Goal: Information Seeking & Learning: Learn about a topic

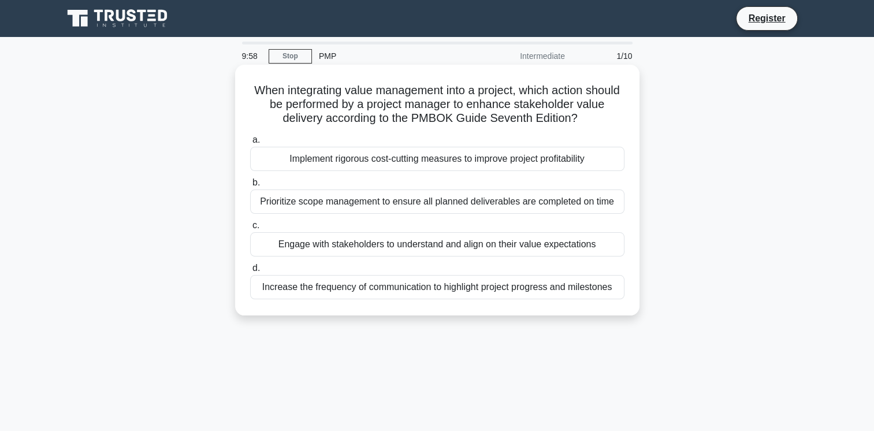
click at [296, 162] on div "Implement rigorous cost-cutting measures to improve project profitability" at bounding box center [437, 159] width 374 height 24
click at [250, 144] on input "a. Implement rigorous cost-cutting measures to improve project profitability" at bounding box center [250, 140] width 0 height 8
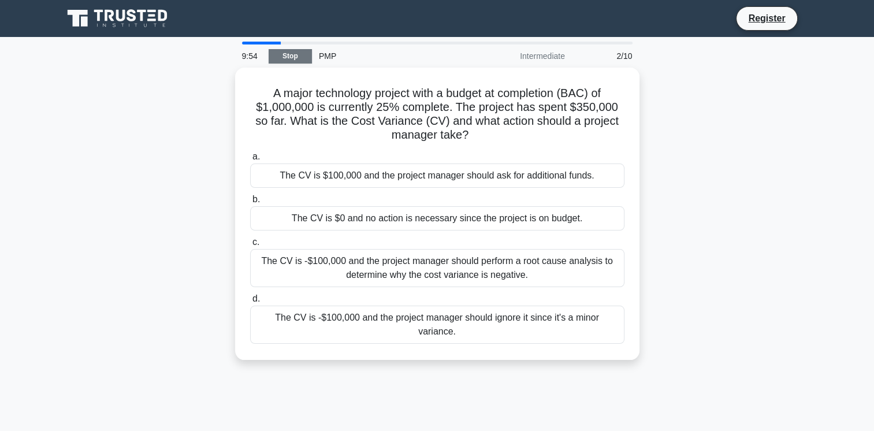
click at [281, 55] on link "Stop" at bounding box center [290, 56] width 43 height 14
